Goal: Information Seeking & Learning: Learn about a topic

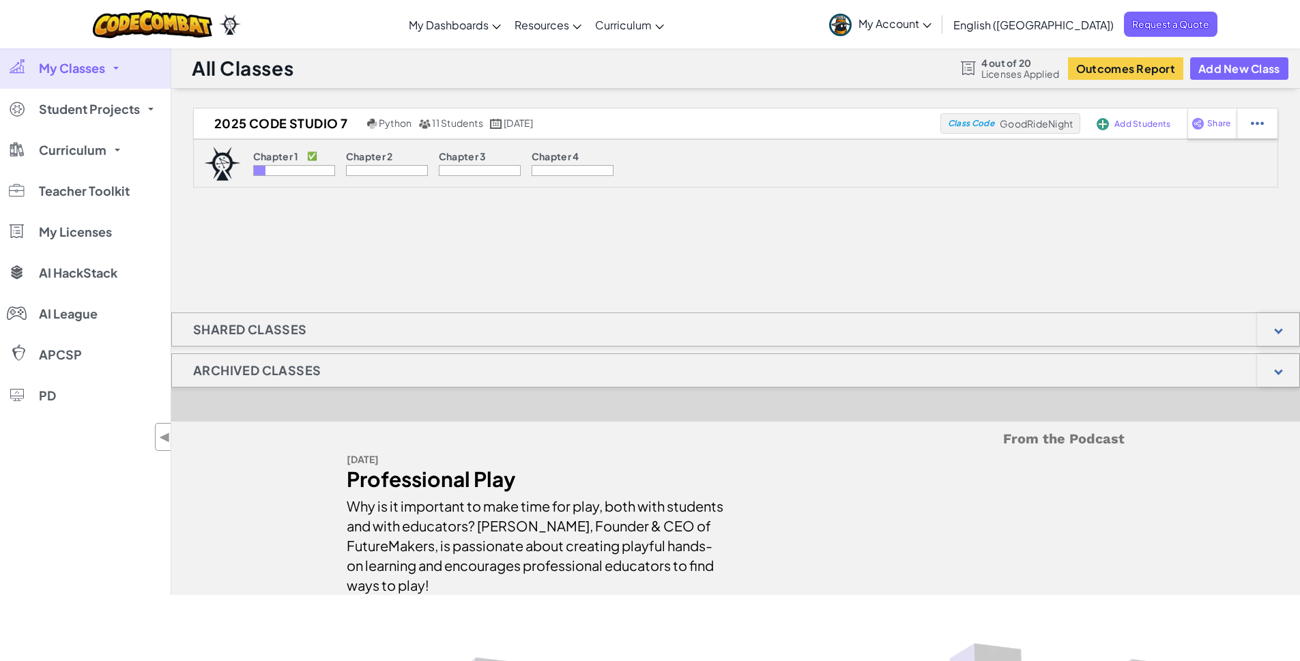
click at [96, 68] on span "My Classes" at bounding box center [72, 68] width 66 height 12
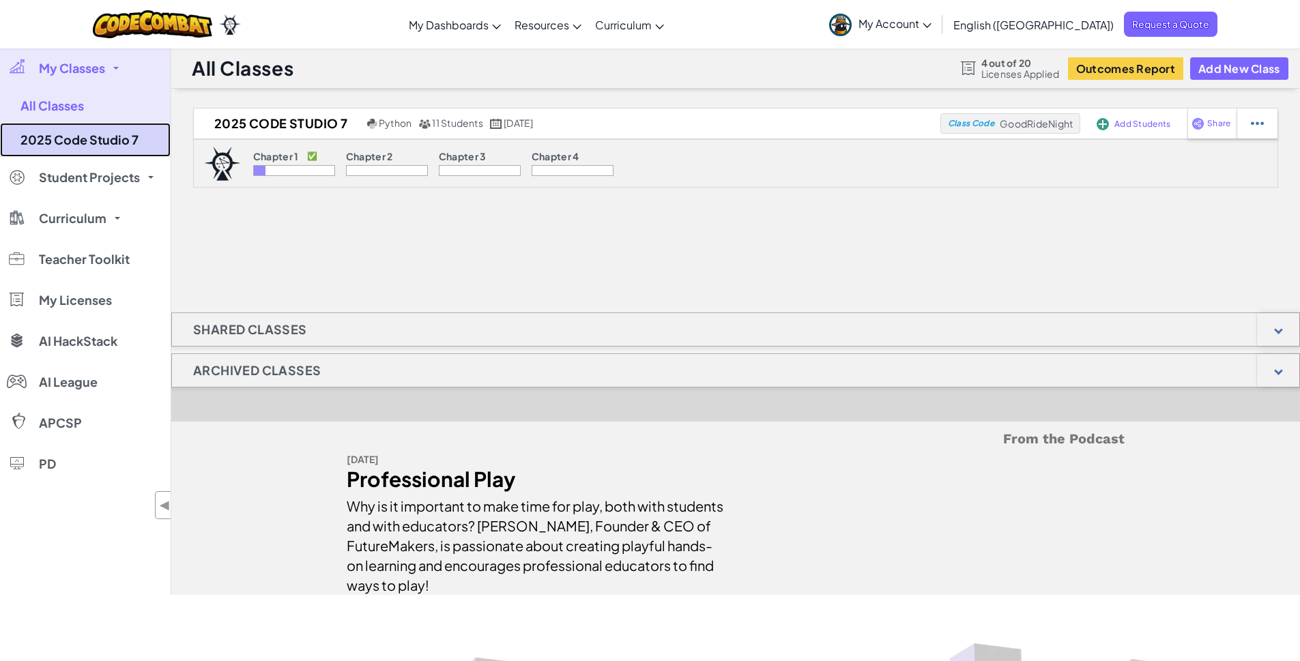
click at [93, 140] on link "2025 Code Studio 7" at bounding box center [85, 140] width 171 height 34
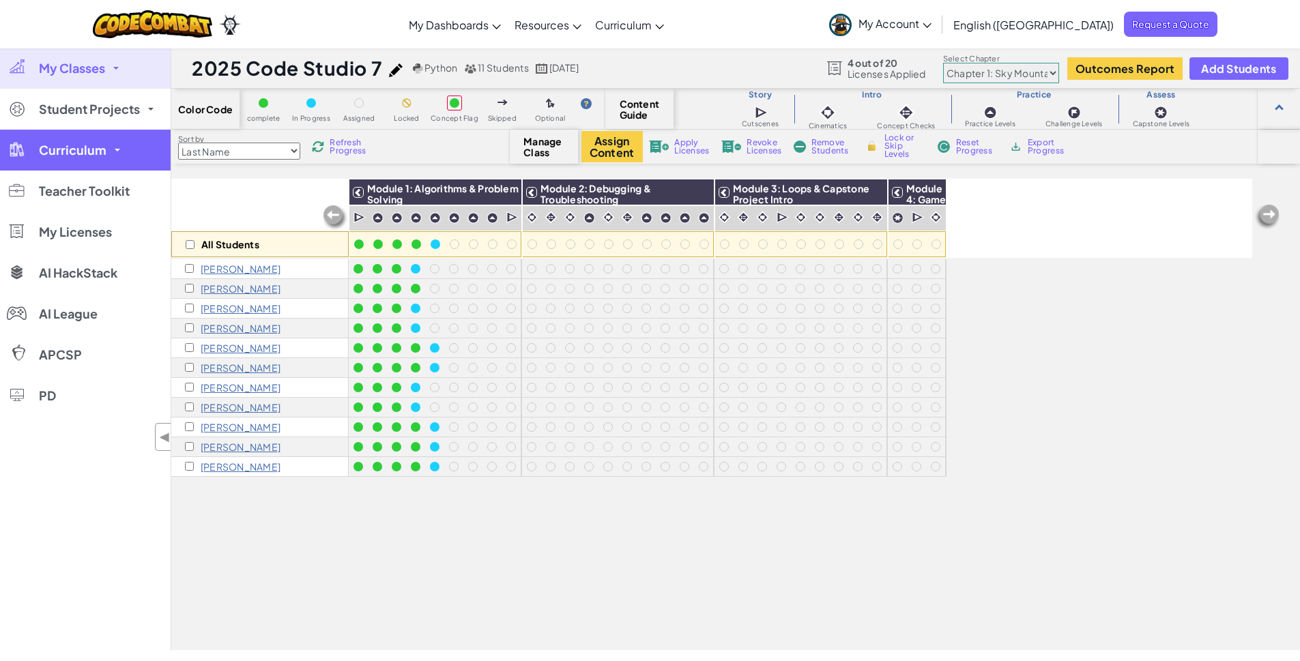
click at [83, 150] on span "Curriculum" at bounding box center [73, 150] width 68 height 12
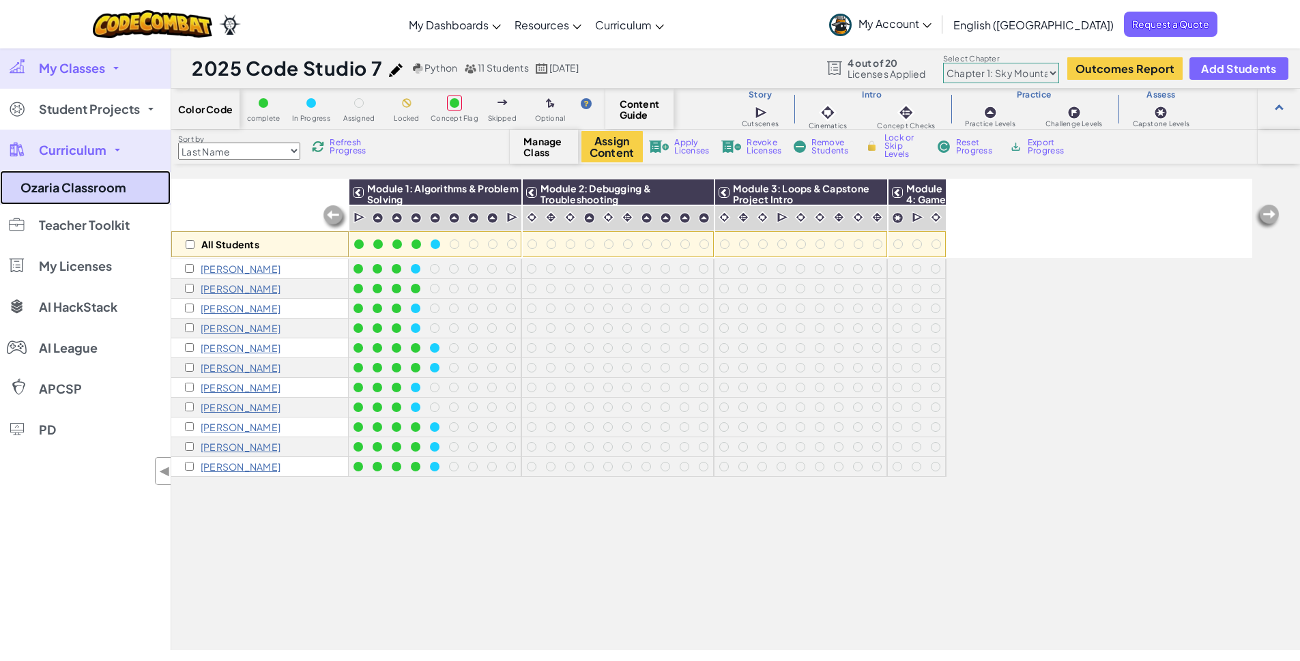
click at [91, 187] on link "Ozaria Classroom" at bounding box center [85, 188] width 171 height 34
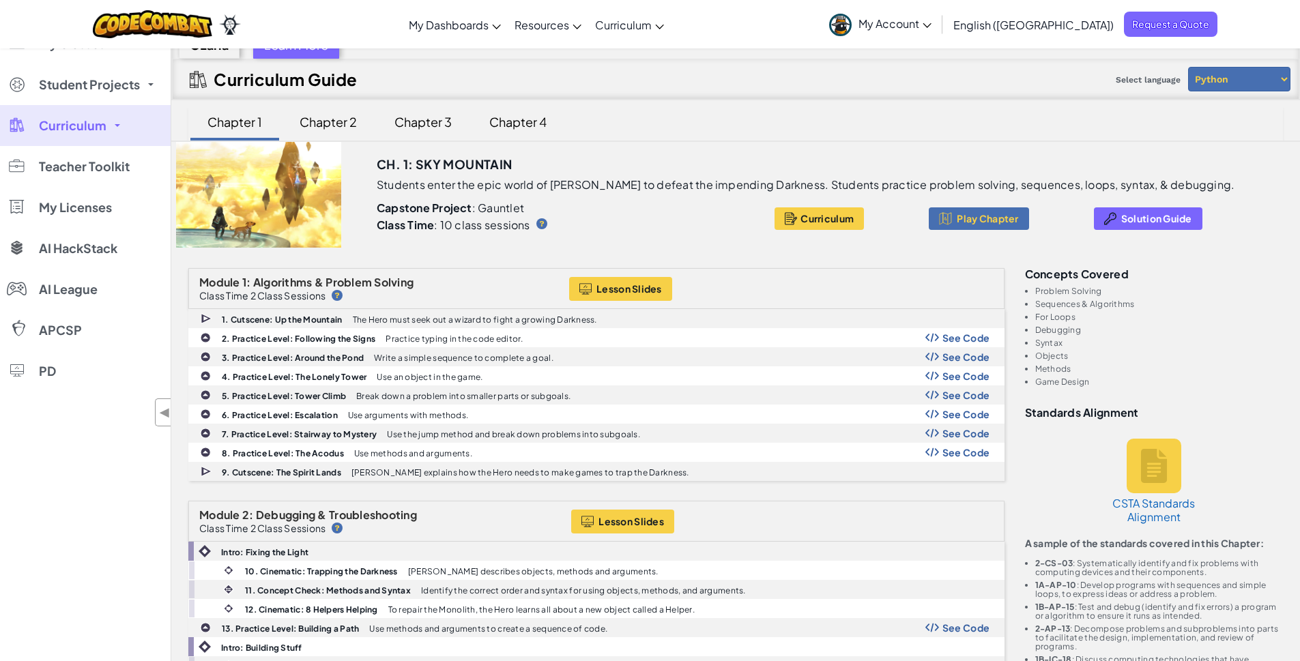
scroll to position [41, 0]
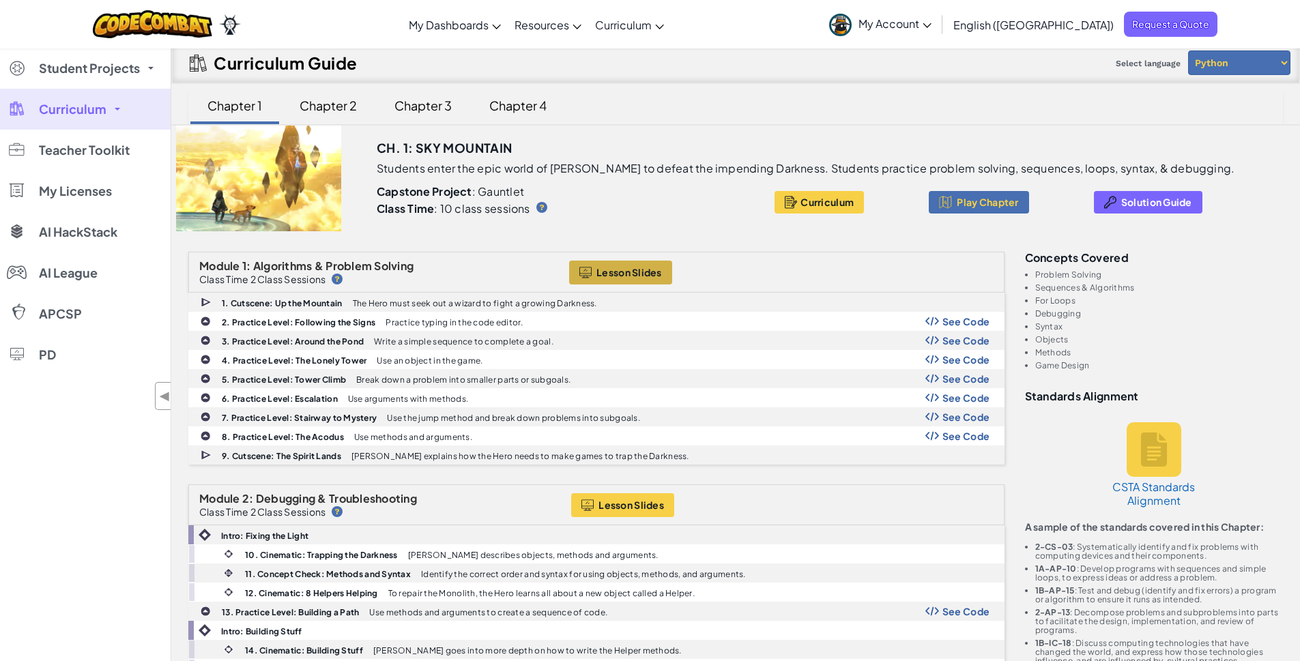
click at [623, 274] on span "Lesson Slides" at bounding box center [629, 272] width 66 height 11
click at [60, 72] on span "Student Projects" at bounding box center [89, 68] width 101 height 12
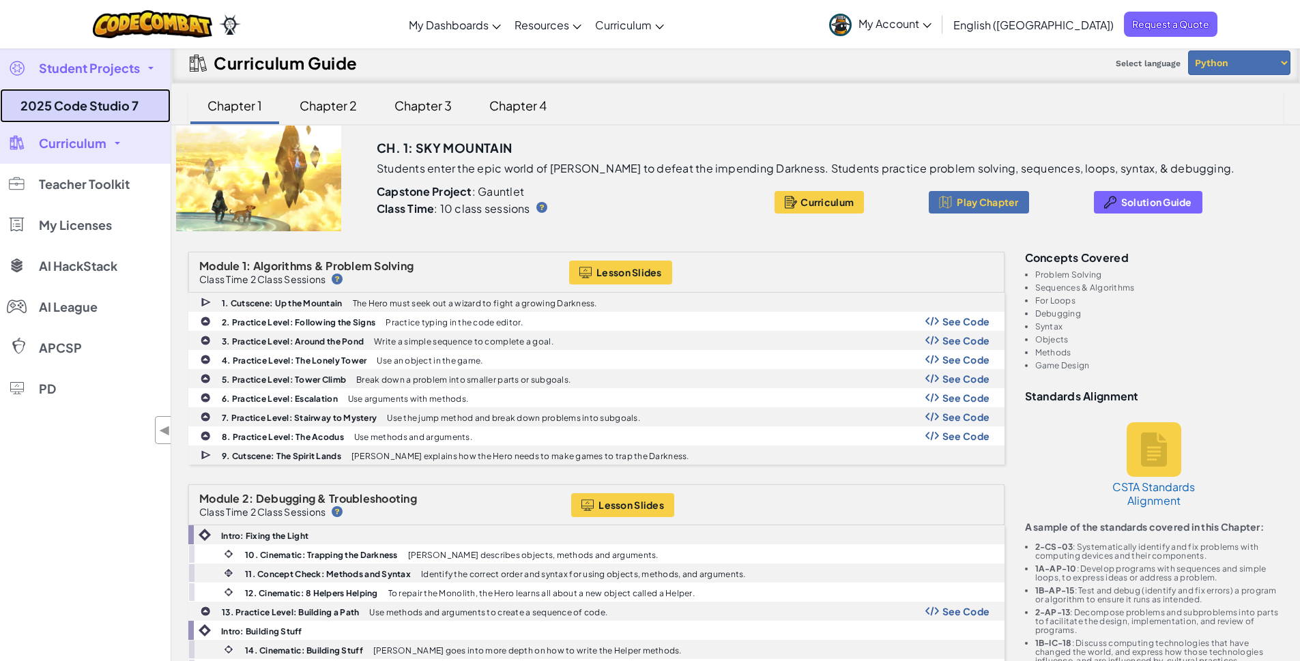
click at [71, 108] on link "2025 Code Studio 7" at bounding box center [85, 106] width 171 height 34
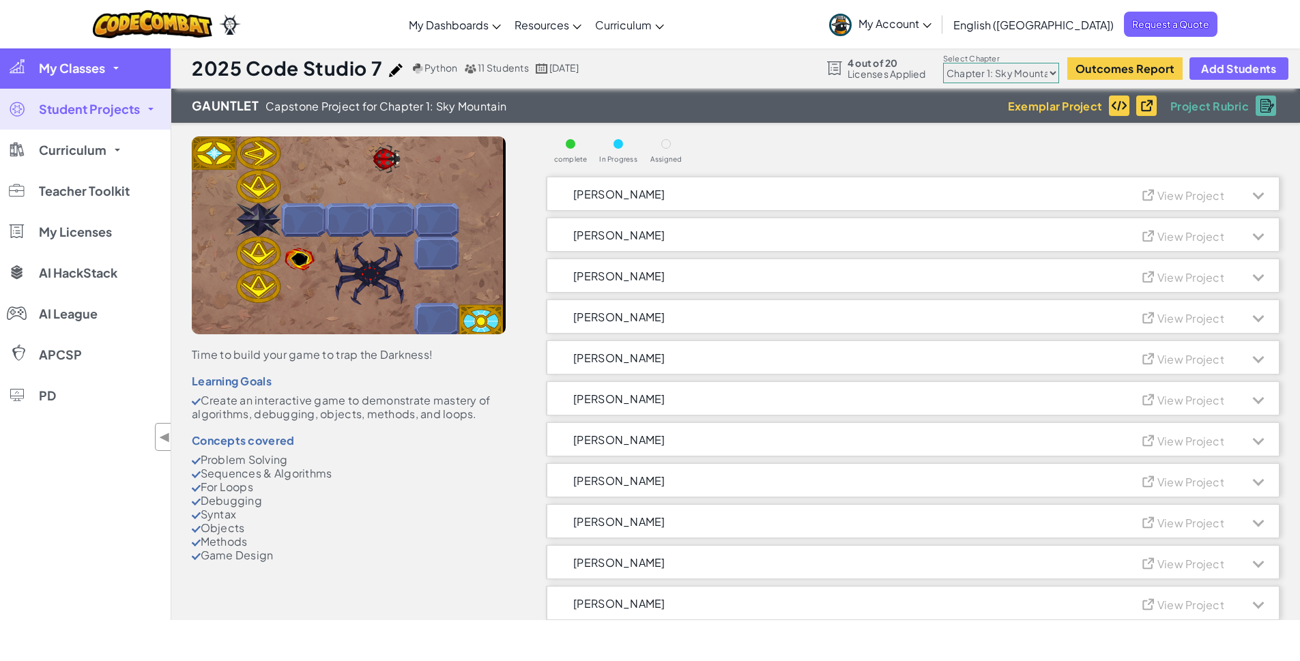
click at [111, 71] on link "My Classes" at bounding box center [85, 68] width 171 height 41
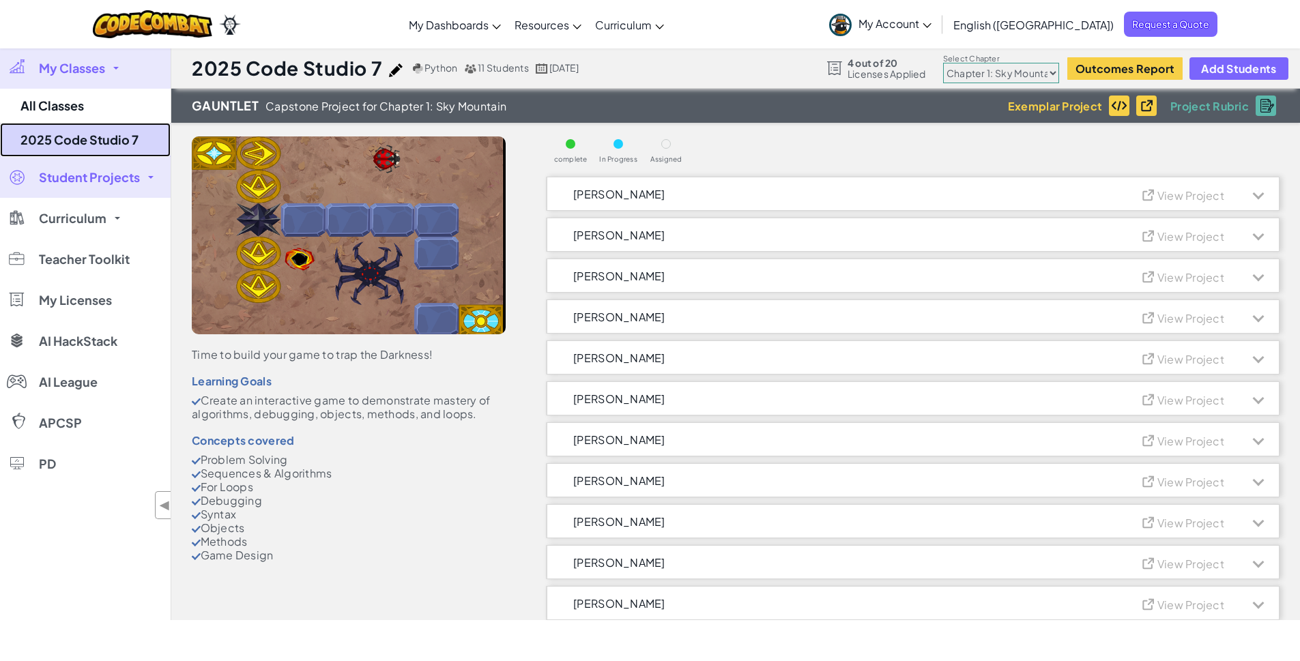
click at [81, 141] on link "2025 Code Studio 7" at bounding box center [85, 140] width 171 height 34
